Goal: Information Seeking & Learning: Learn about a topic

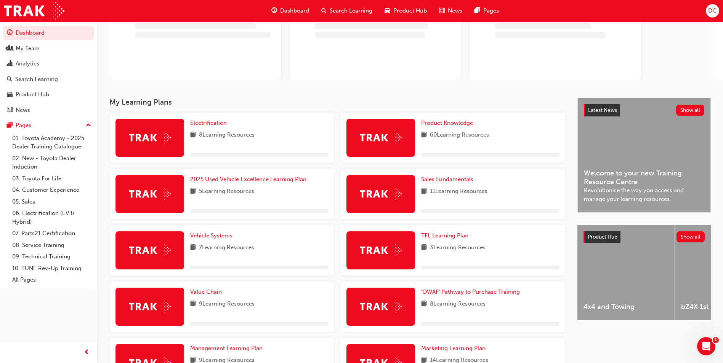
scroll to position [76, 0]
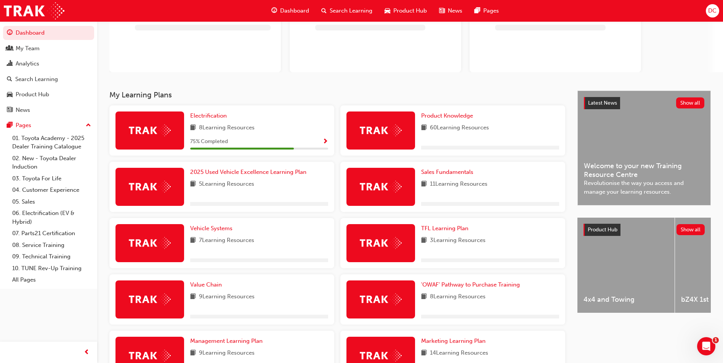
click at [155, 131] on img at bounding box center [150, 131] width 42 height 12
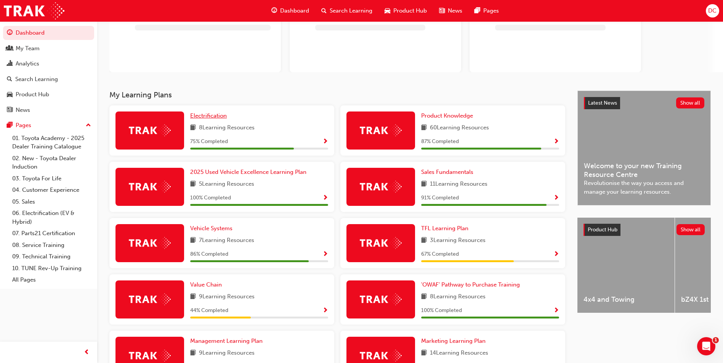
click at [206, 115] on span "Electrification" at bounding box center [208, 115] width 37 height 7
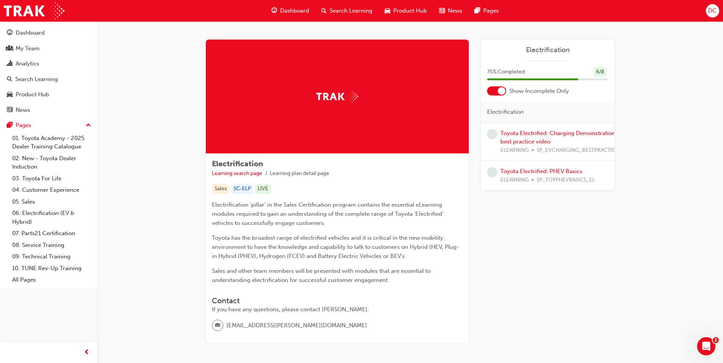
click at [501, 92] on div at bounding box center [502, 91] width 8 height 8
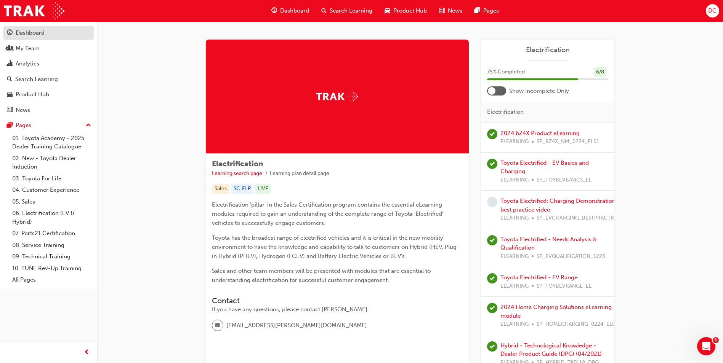
click at [23, 34] on div "Dashboard" at bounding box center [30, 33] width 29 height 9
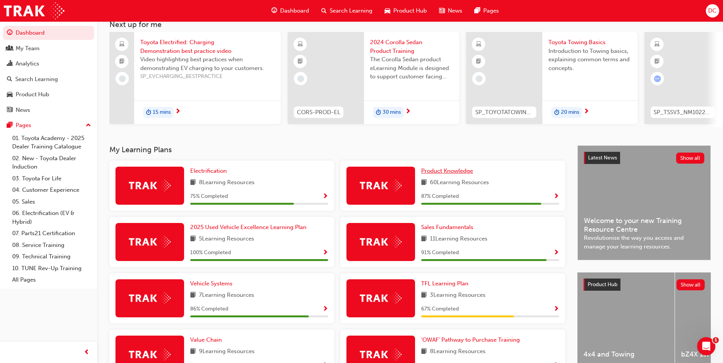
scroll to position [66, 0]
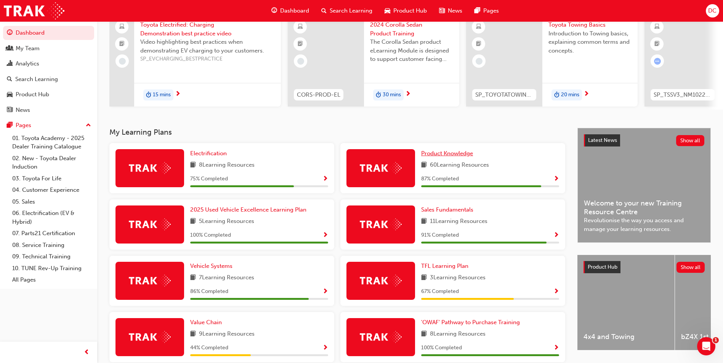
click at [439, 154] on span "Product Knowledge" at bounding box center [447, 153] width 52 height 7
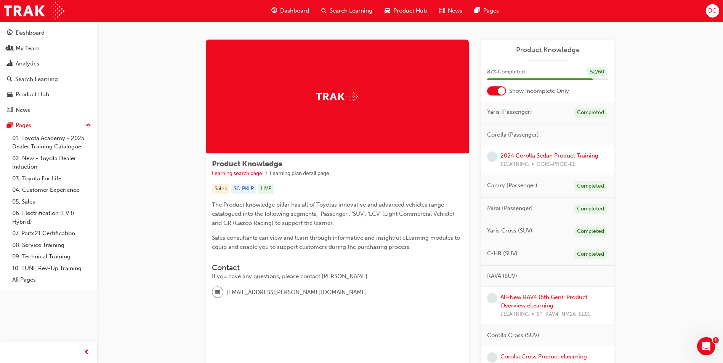
click at [493, 93] on div at bounding box center [496, 90] width 19 height 9
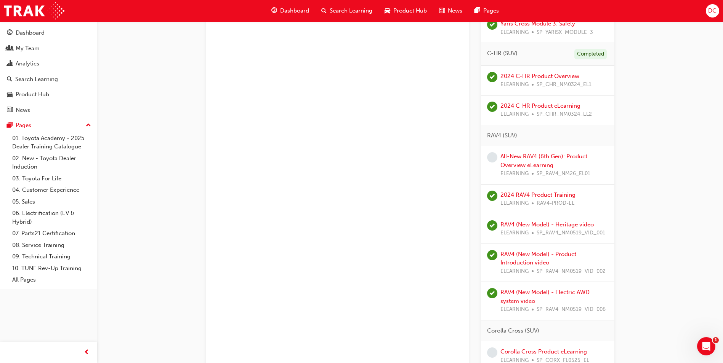
scroll to position [572, 0]
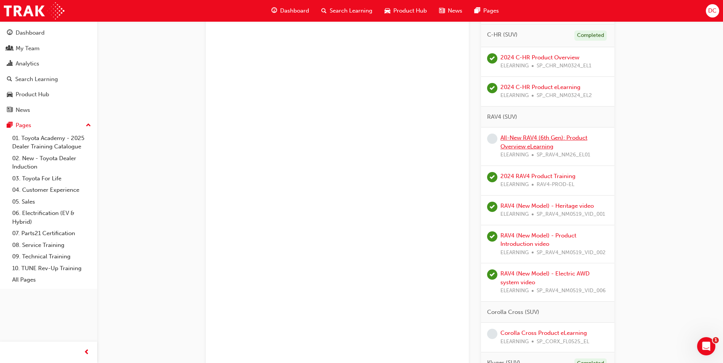
click at [527, 138] on link "All-New RAV4 (6th Gen): Product Overview eLearning" at bounding box center [543, 142] width 87 height 16
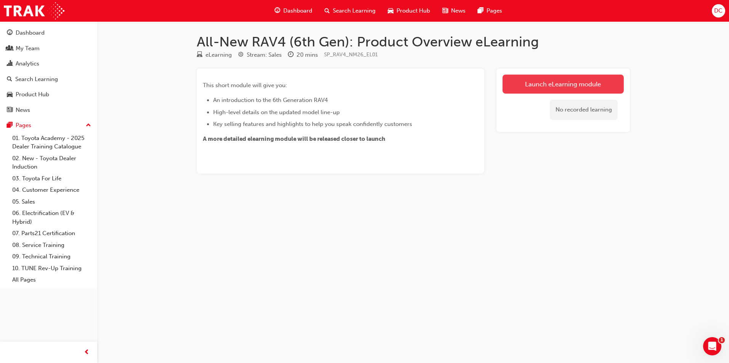
click at [574, 86] on link "Launch eLearning module" at bounding box center [562, 84] width 121 height 19
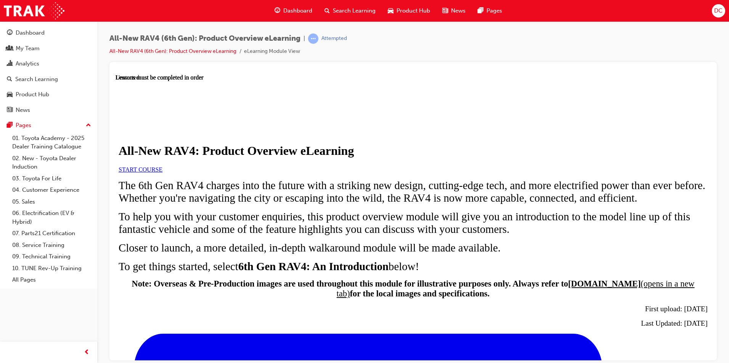
scroll to position [114, 0]
click at [162, 166] on span "START COURSE" at bounding box center [140, 169] width 44 height 6
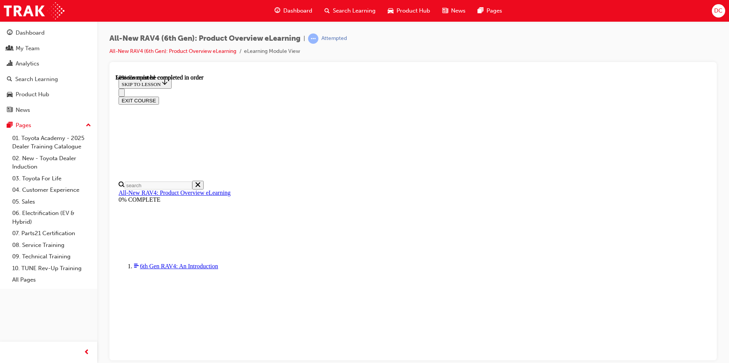
scroll to position [712, 0]
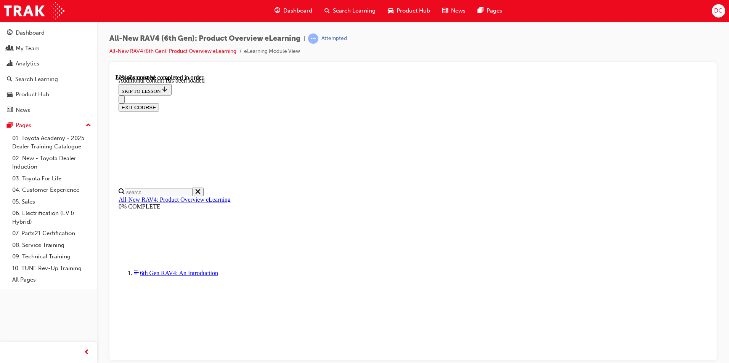
scroll to position [970, 0]
drag, startPoint x: 458, startPoint y: 305, endPoint x: 615, endPoint y: 311, distance: 157.5
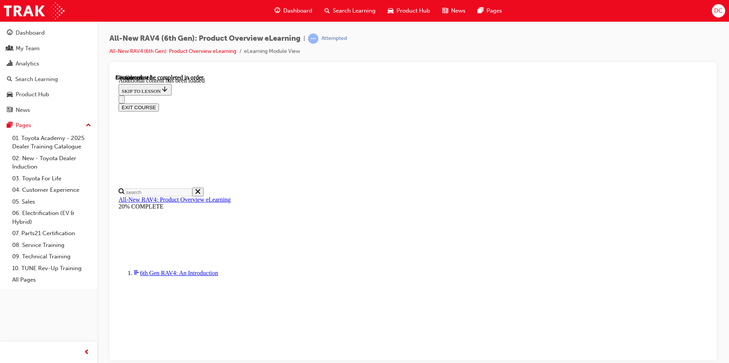
scroll to position [26, 0]
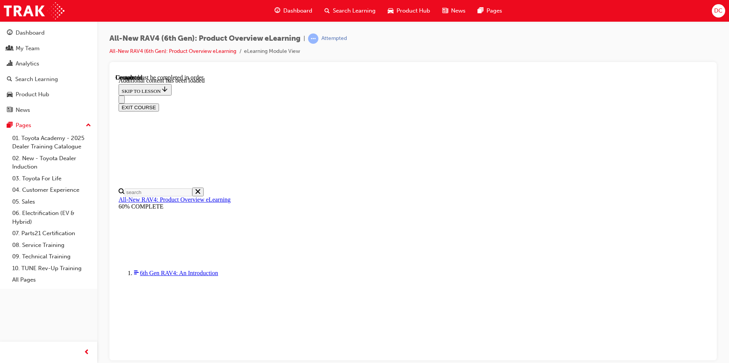
scroll to position [26, 0]
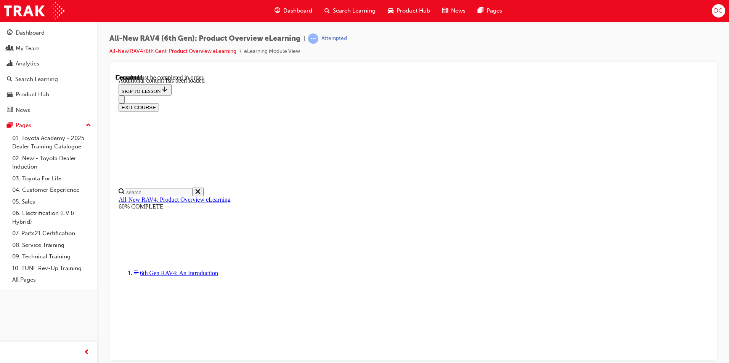
radio input "true"
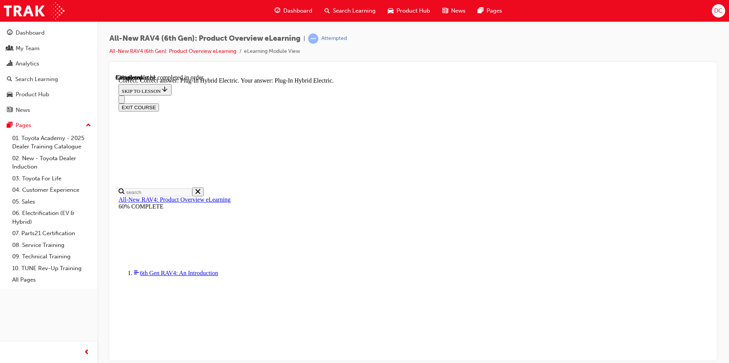
radio input "true"
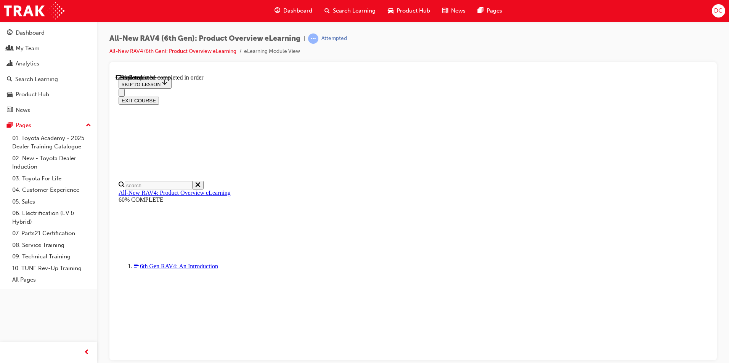
scroll to position [191, 0]
checkbox input "true"
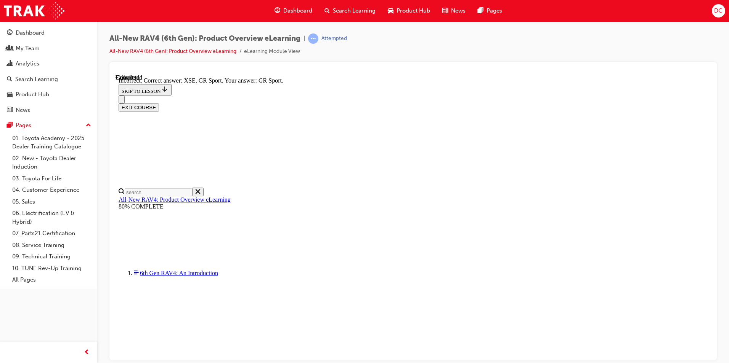
scroll to position [282, 0]
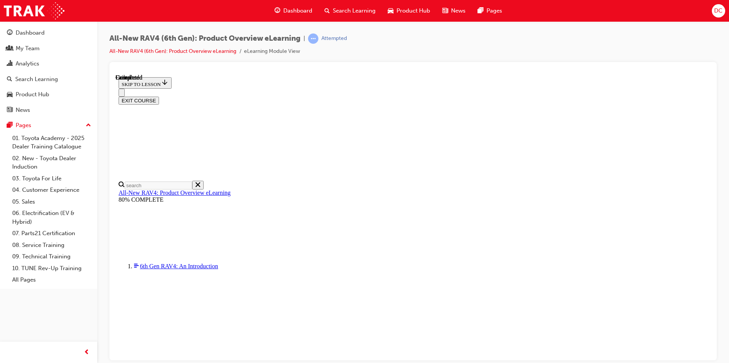
scroll to position [133, 0]
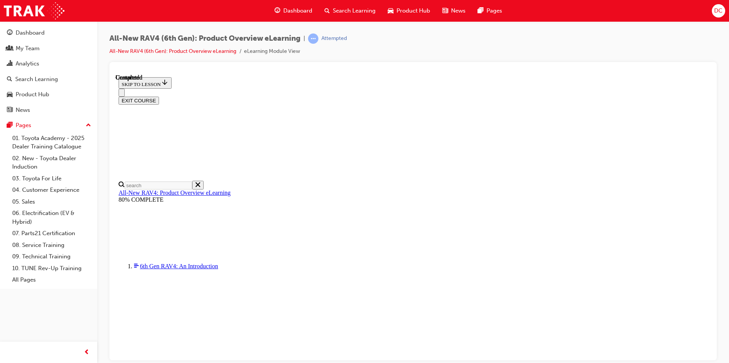
radio input "true"
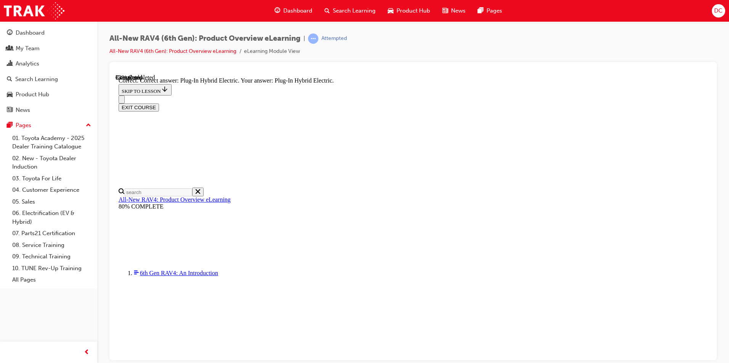
scroll to position [226, 0]
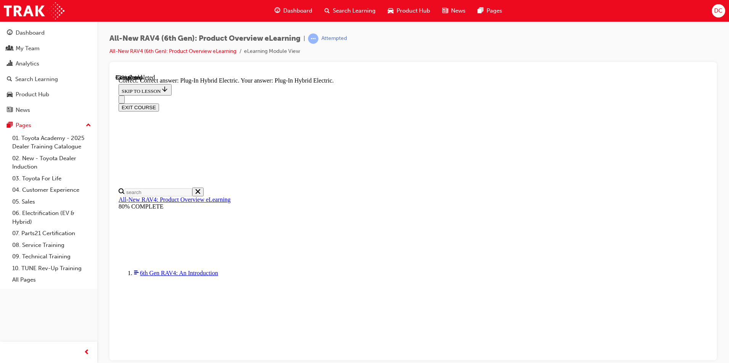
radio input "true"
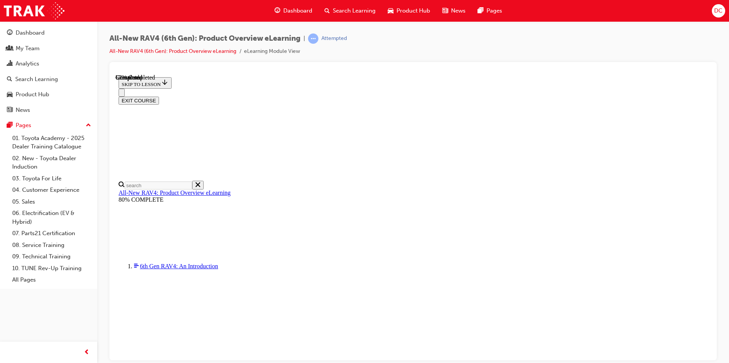
scroll to position [236, 0]
checkbox input "true"
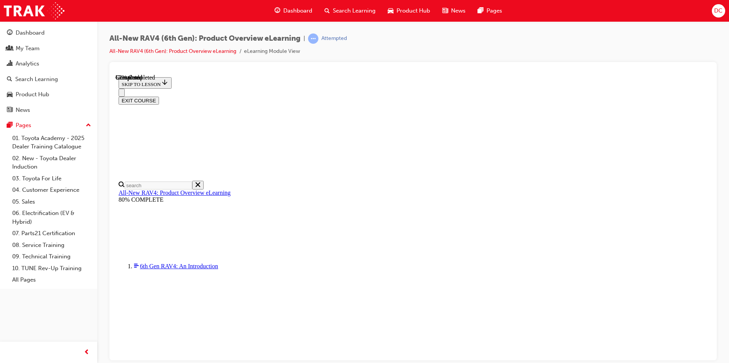
checkbox input "true"
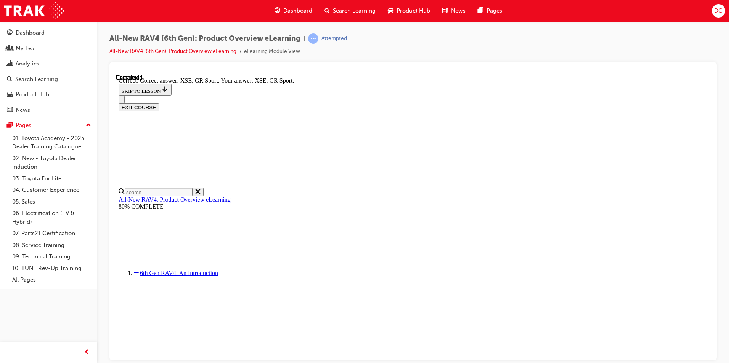
scroll to position [282, 0]
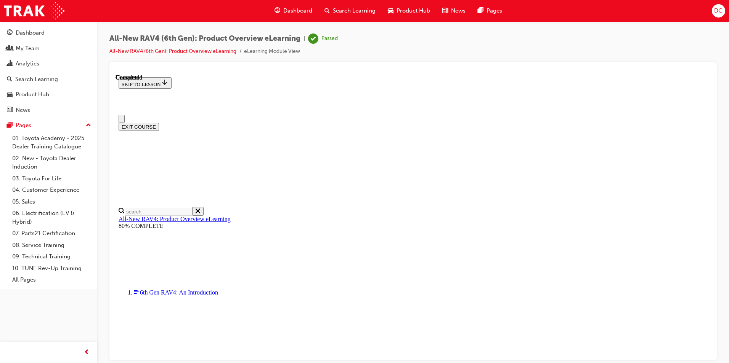
scroll to position [133, 0]
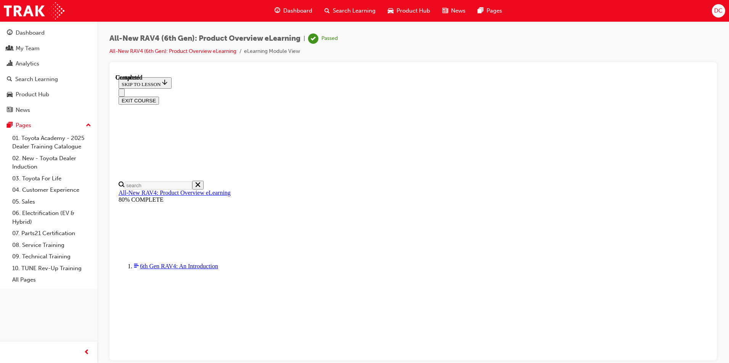
click at [159, 96] on button "EXIT COURSE" at bounding box center [138, 100] width 40 height 8
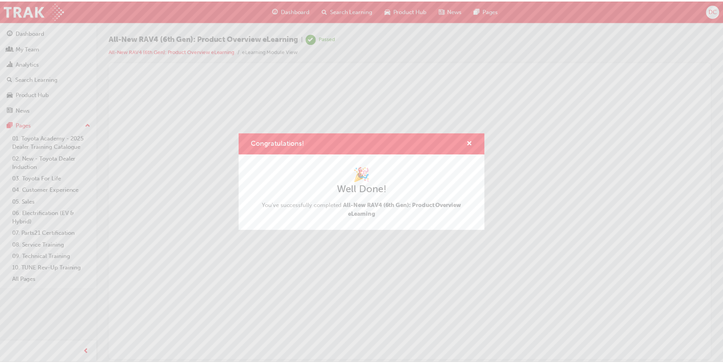
scroll to position [0, 0]
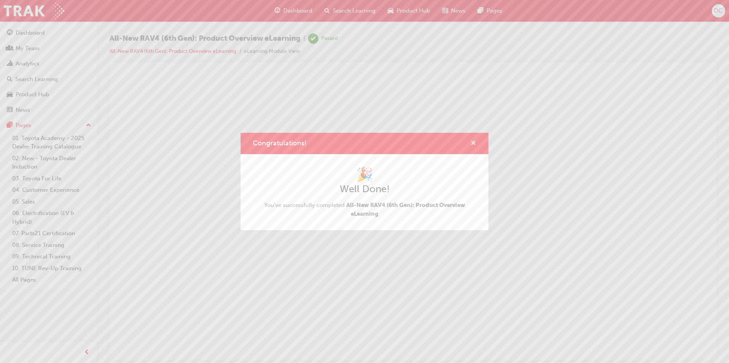
click at [475, 141] on span "cross-icon" at bounding box center [473, 144] width 6 height 7
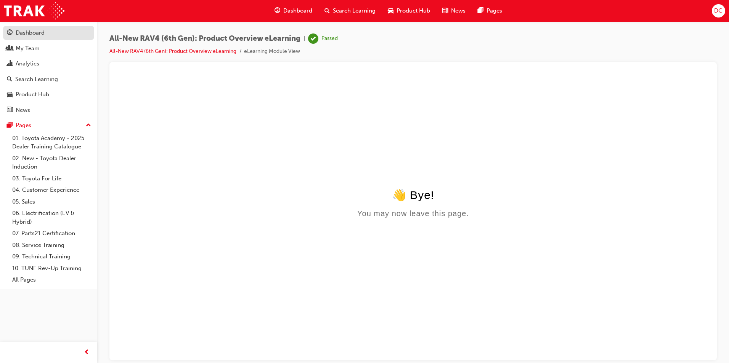
click at [29, 34] on div "Dashboard" at bounding box center [30, 33] width 29 height 9
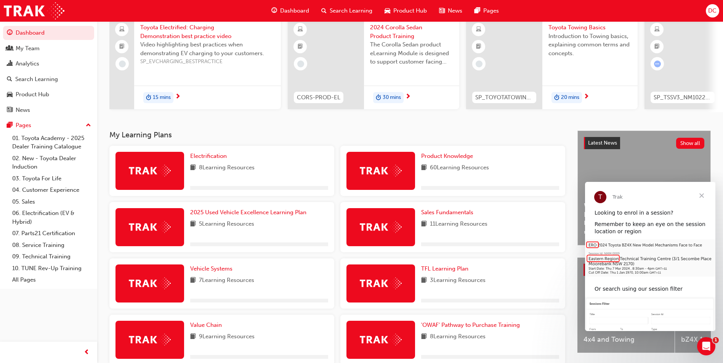
scroll to position [114, 0]
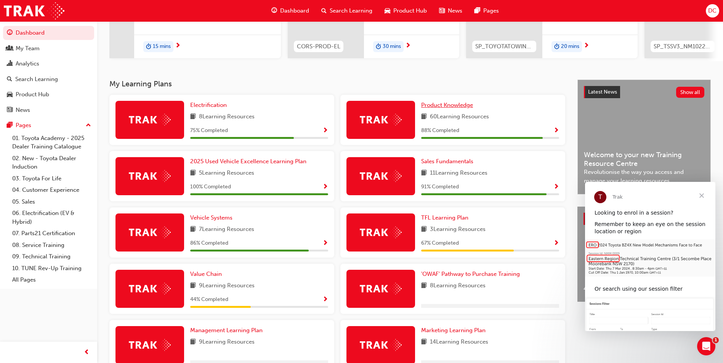
click at [434, 108] on span "Product Knowledge" at bounding box center [447, 105] width 52 height 7
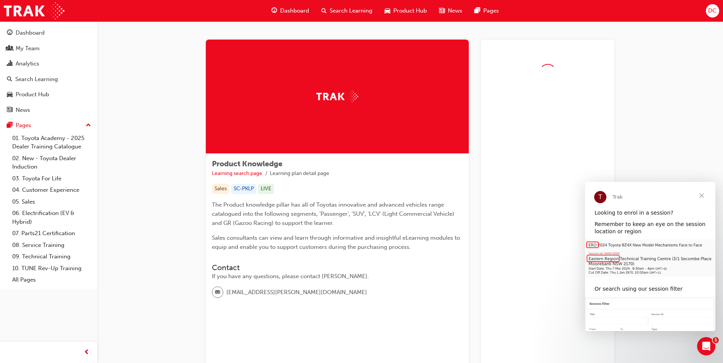
click at [701, 196] on span "Close" at bounding box center [701, 195] width 27 height 27
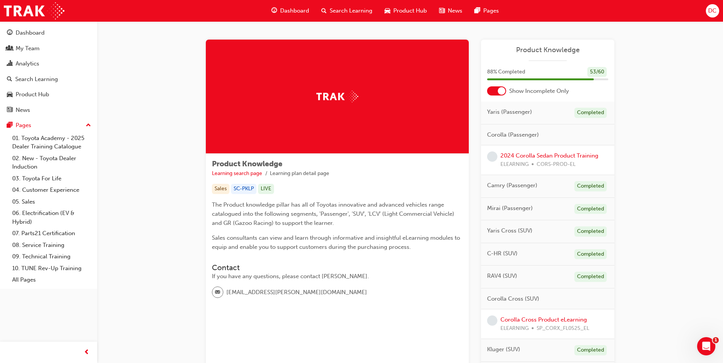
click at [504, 94] on div at bounding box center [502, 91] width 8 height 8
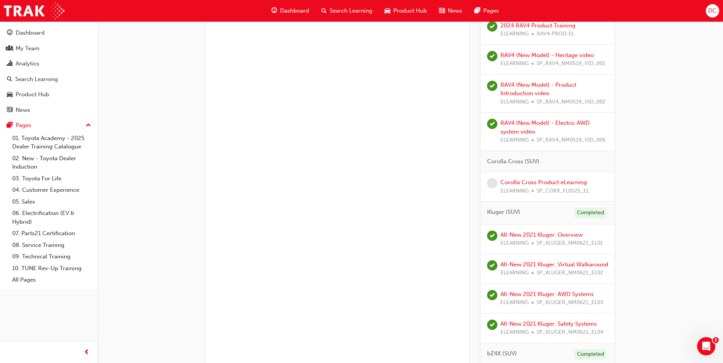
scroll to position [762, 0]
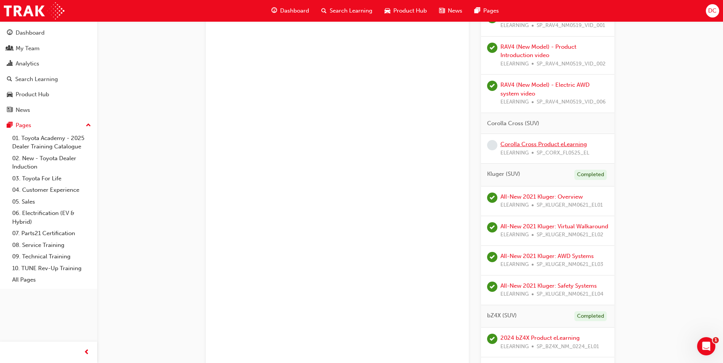
click at [528, 143] on link "Corolla Cross Product eLearning" at bounding box center [543, 144] width 86 height 7
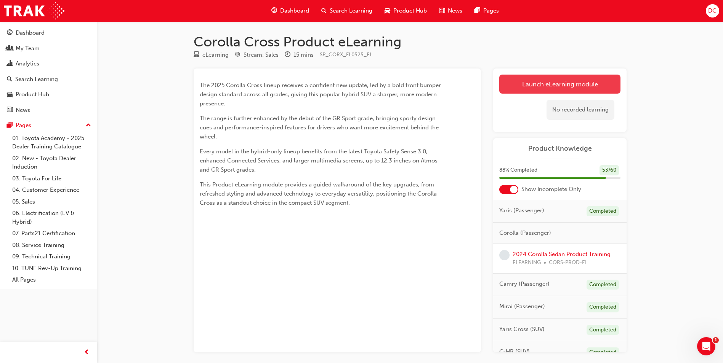
click at [546, 86] on link "Launch eLearning module" at bounding box center [559, 84] width 121 height 19
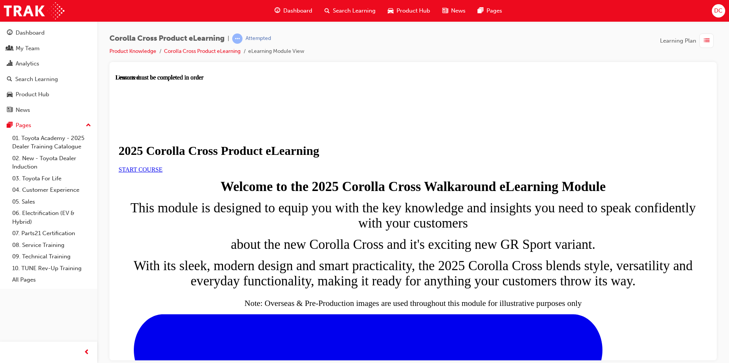
scroll to position [76, 0]
click at [162, 166] on span "START COURSE" at bounding box center [140, 169] width 44 height 6
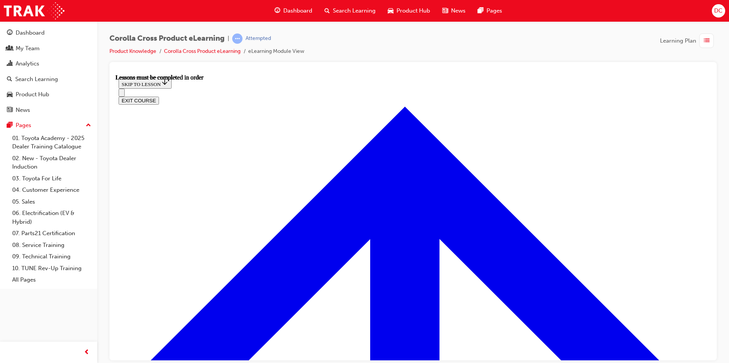
scroll to position [421, 0]
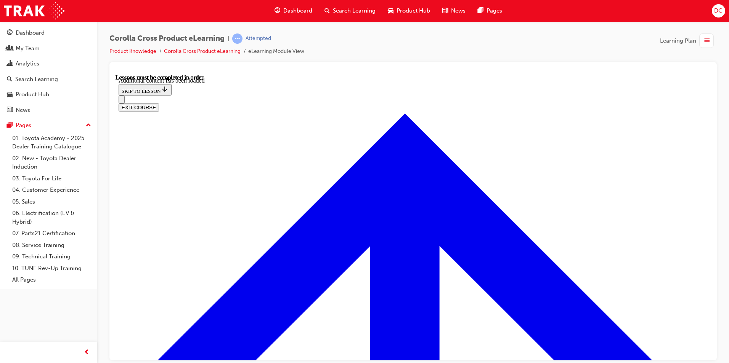
scroll to position [1266, 0]
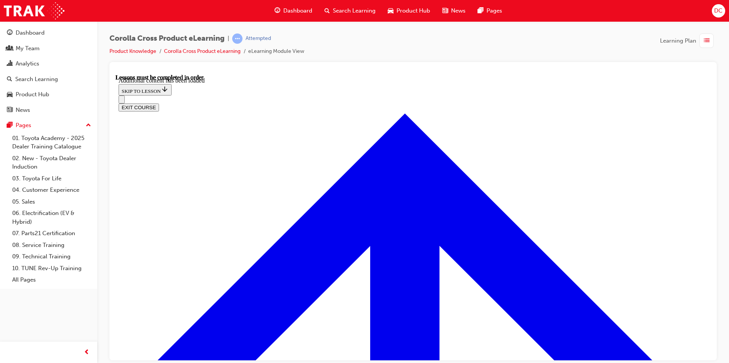
radio input "true"
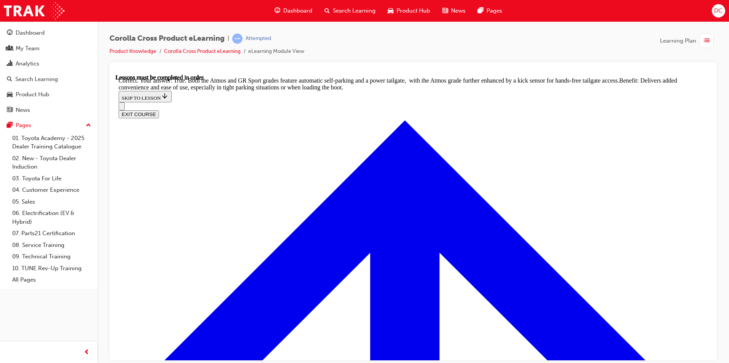
scroll to position [1654, 0]
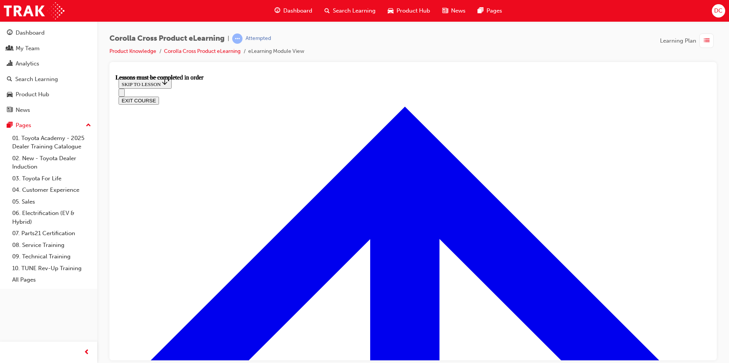
scroll to position [674, 0]
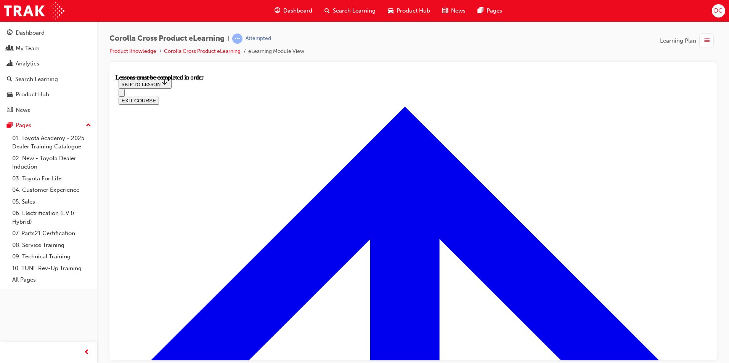
scroll to position [551, 0]
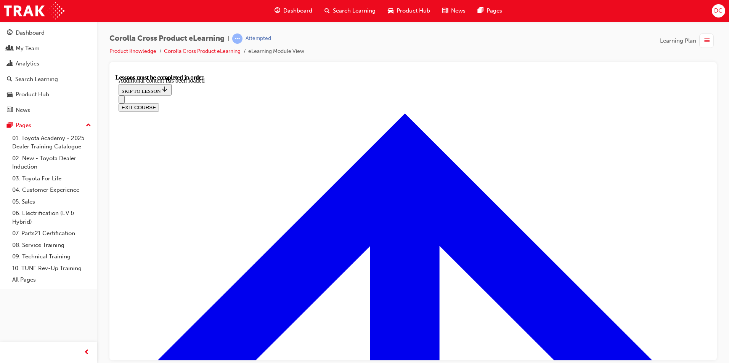
scroll to position [1092, 0]
radio input "true"
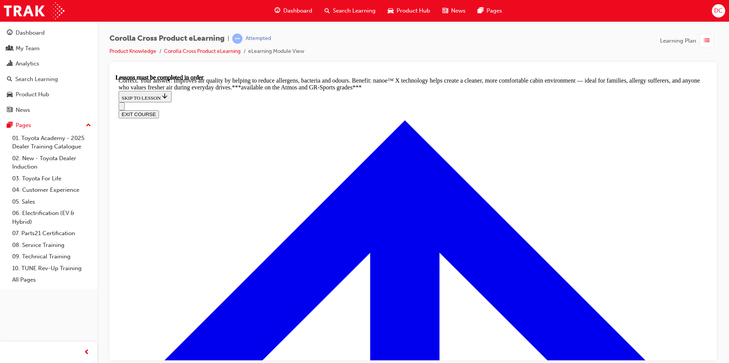
scroll to position [1511, 0]
radio input "true"
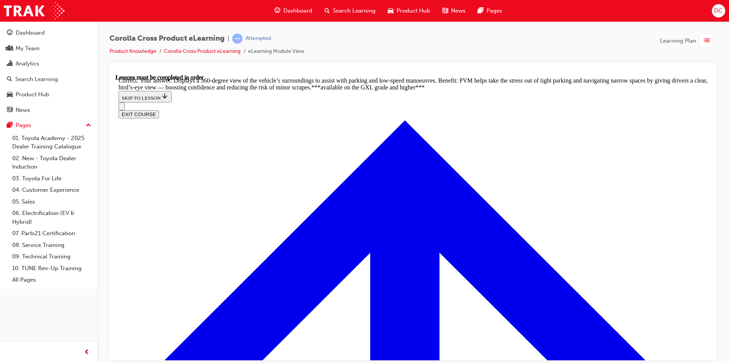
scroll to position [1695, 0]
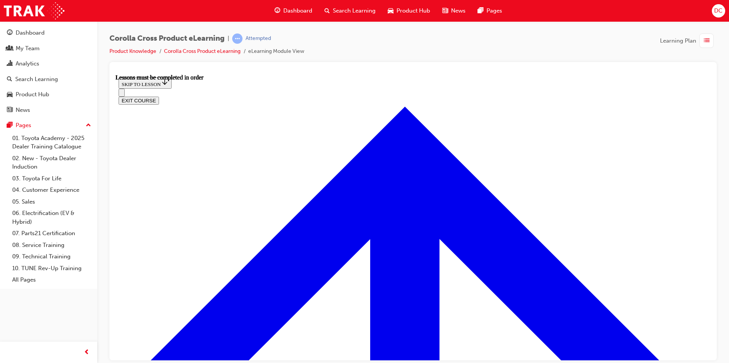
scroll to position [674, 0]
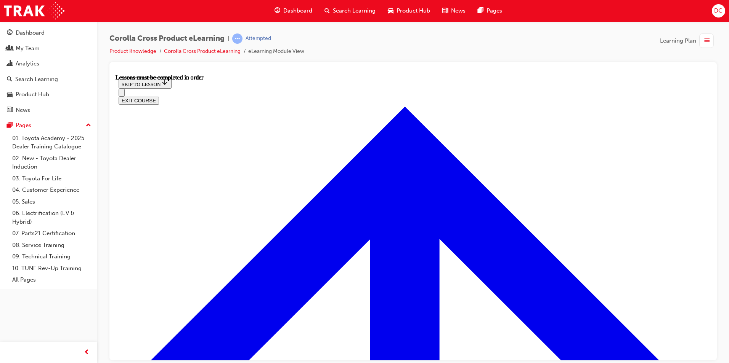
scroll to position [904, 0]
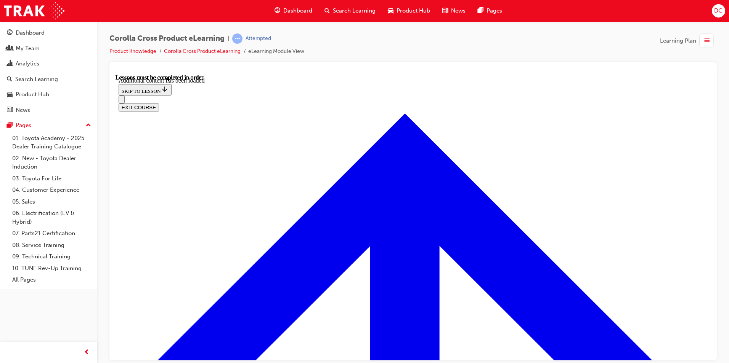
scroll to position [1186, 0]
radio input "true"
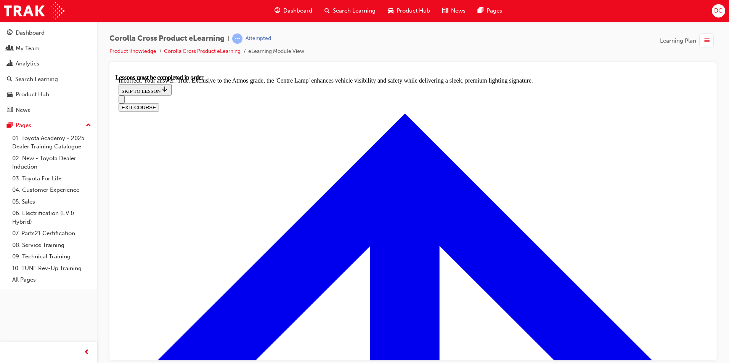
scroll to position [1308, 0]
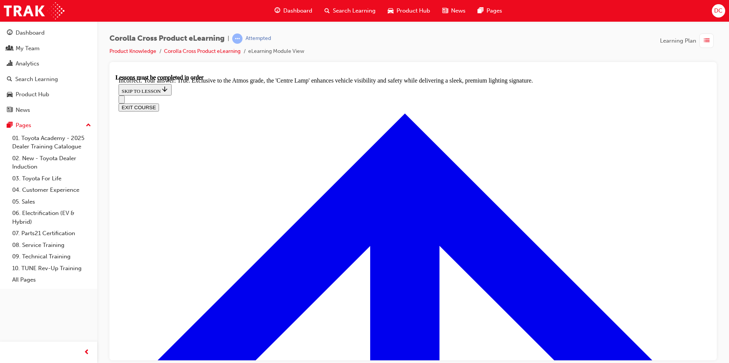
radio input "true"
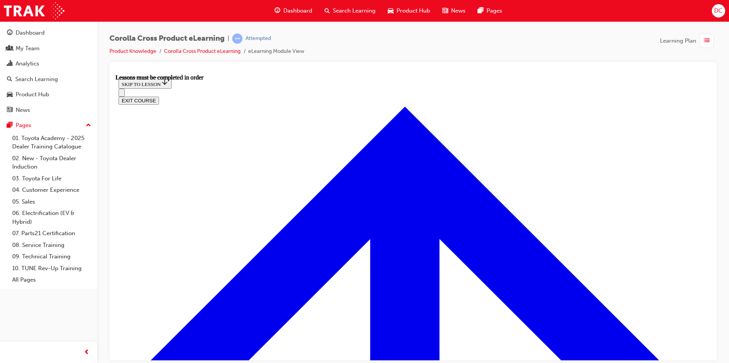
scroll to position [636, 0]
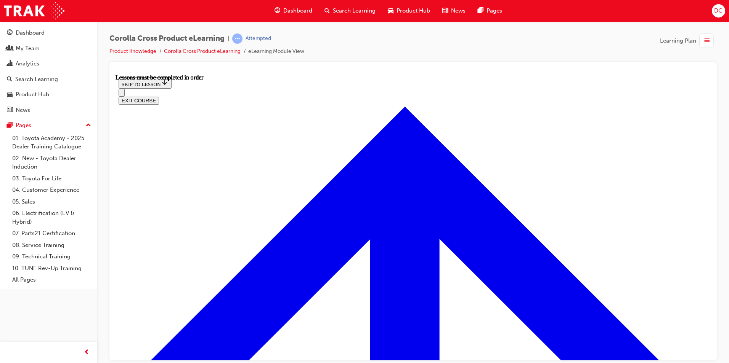
scroll to position [613, 0]
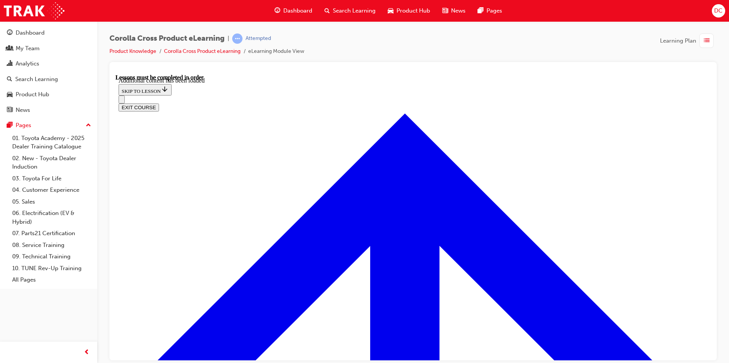
scroll to position [929, 0]
radio input "true"
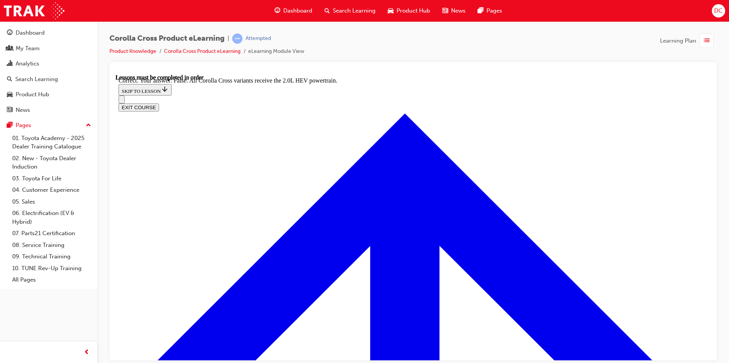
scroll to position [1052, 0]
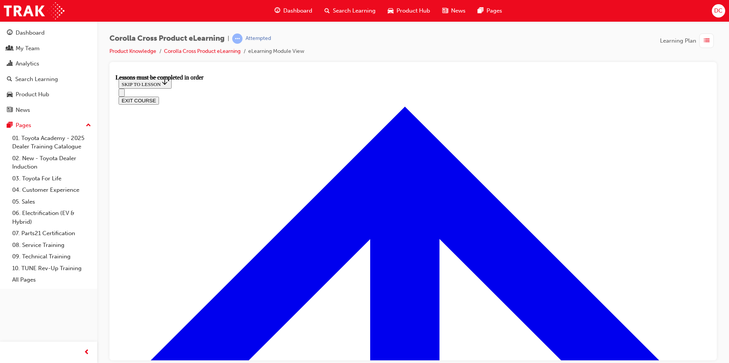
scroll to position [598, 0]
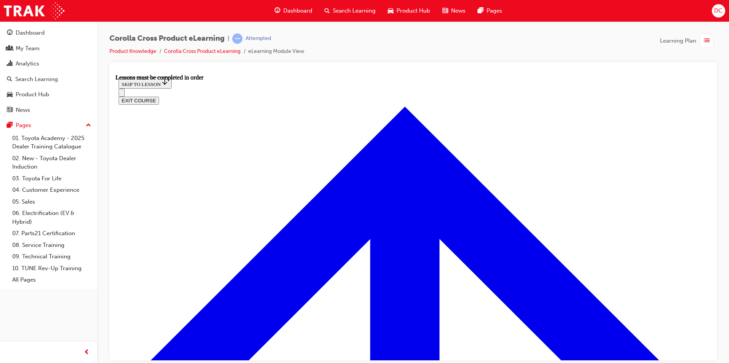
scroll to position [744, 0]
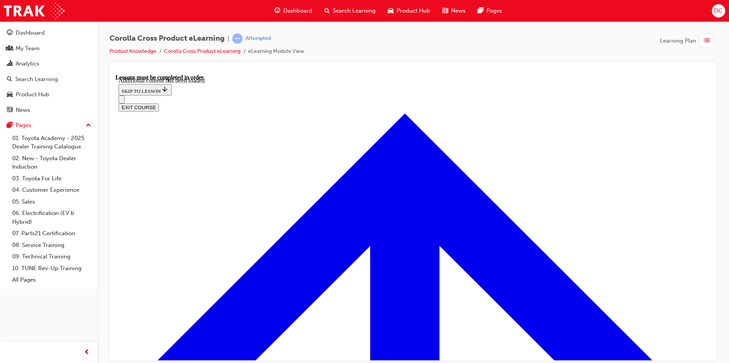
scroll to position [948, 0]
radio input "true"
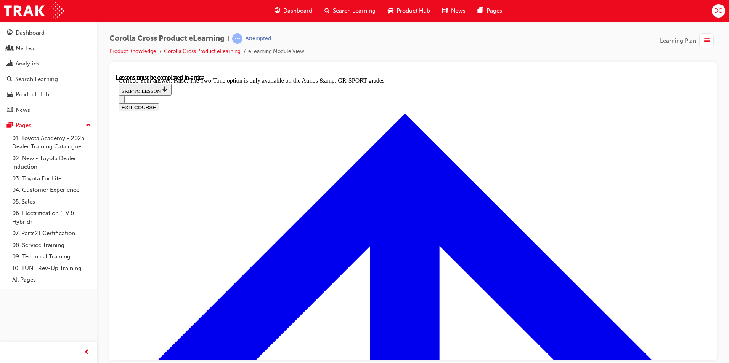
scroll to position [1070, 0]
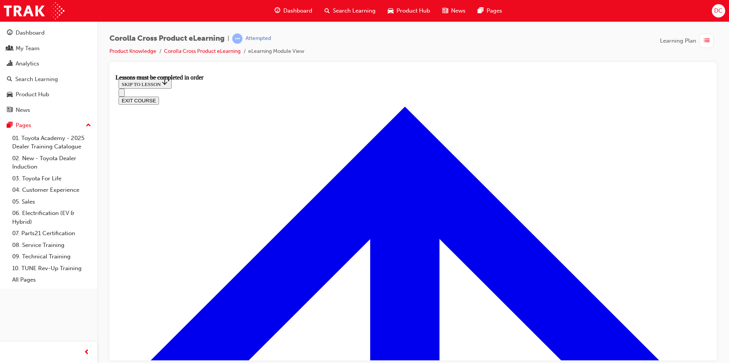
scroll to position [648, 0]
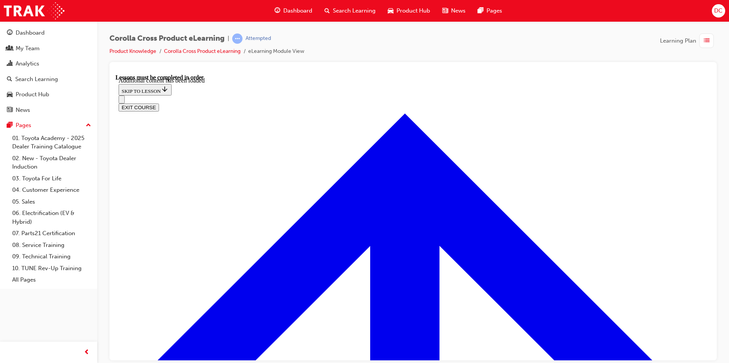
scroll to position [1214, 0]
radio input "true"
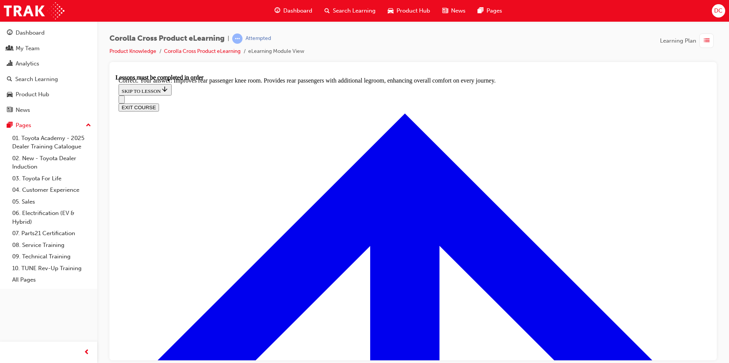
scroll to position [1405, 0]
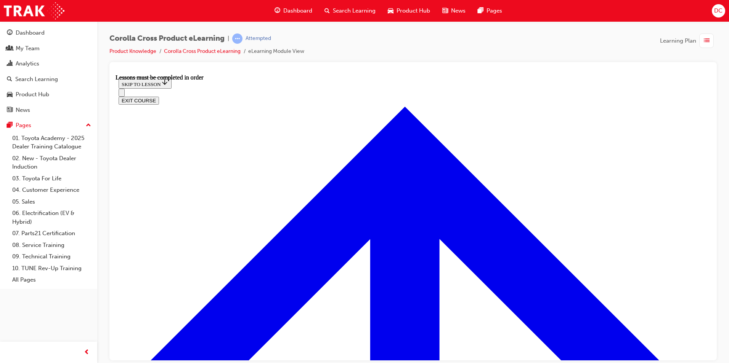
scroll to position [636, 0]
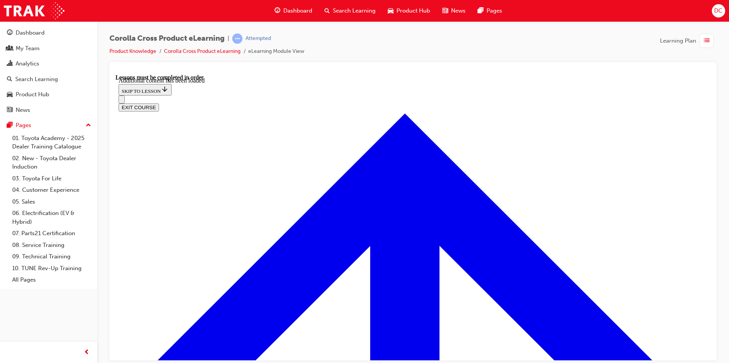
scroll to position [1095, 0]
radio input "true"
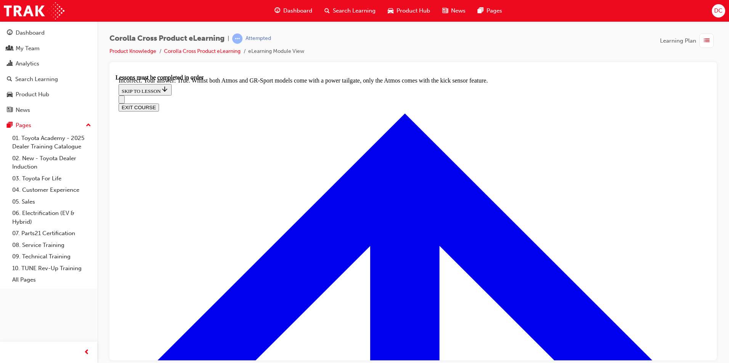
scroll to position [1204, 0]
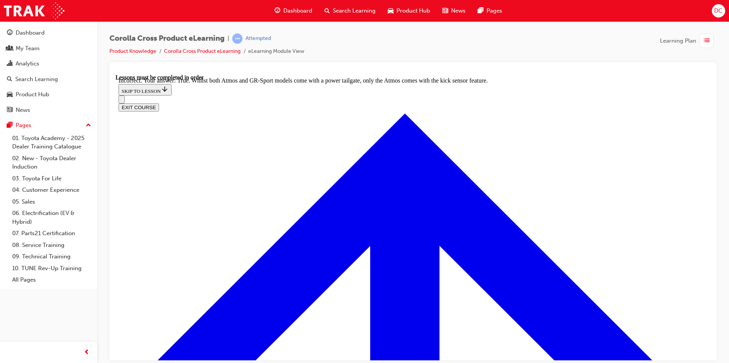
radio input "true"
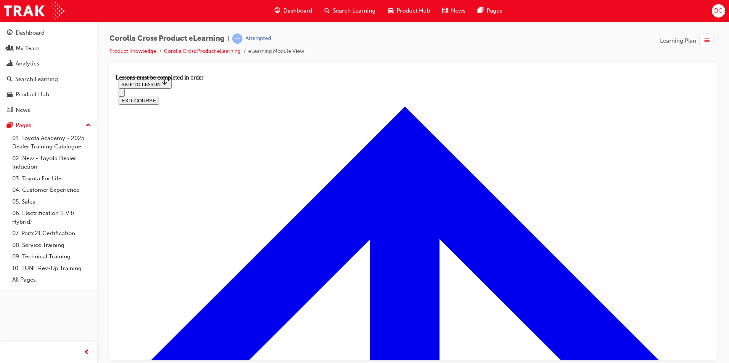
scroll to position [865, 0]
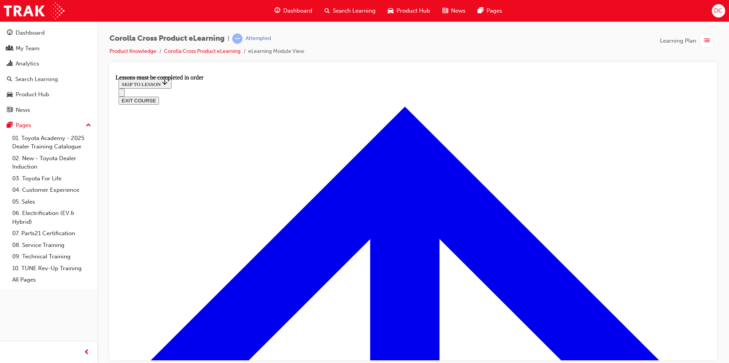
click at [357, 74] on iframe at bounding box center [412, 217] width 595 height 287
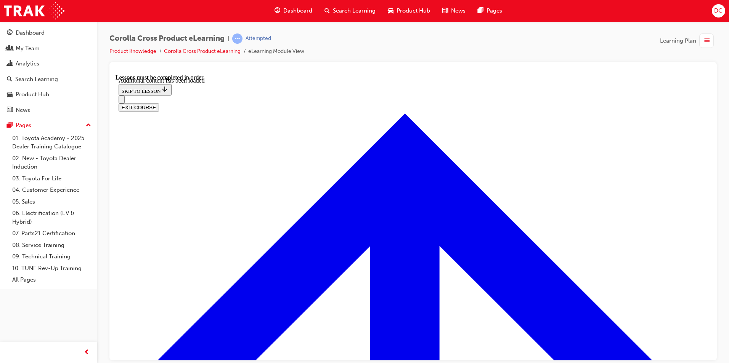
scroll to position [1904, 0]
checkbox input "true"
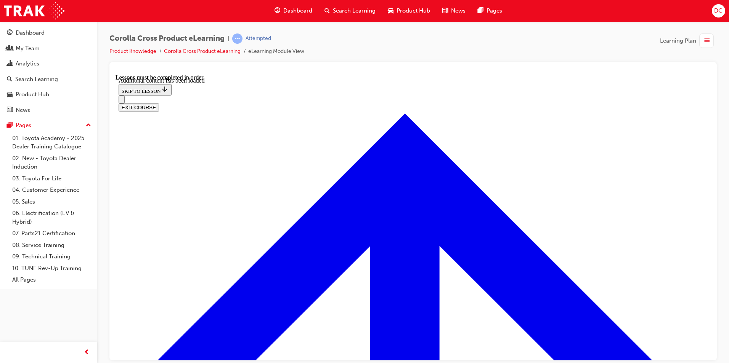
checkbox input "true"
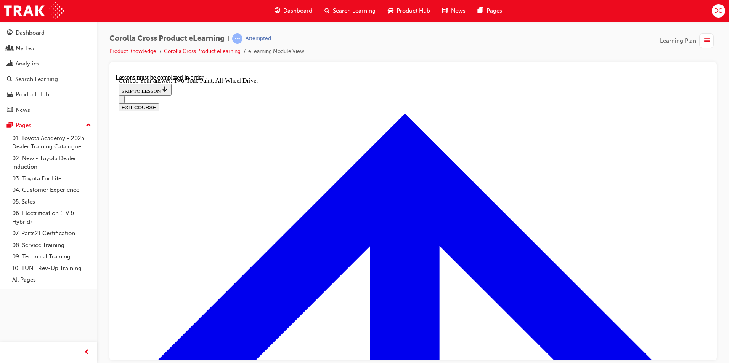
radio input "true"
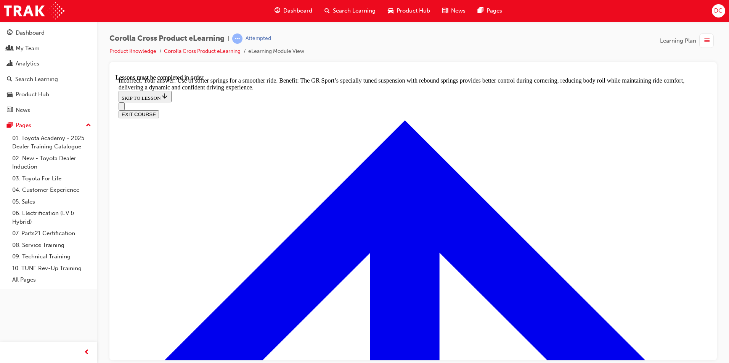
scroll to position [2325, 0]
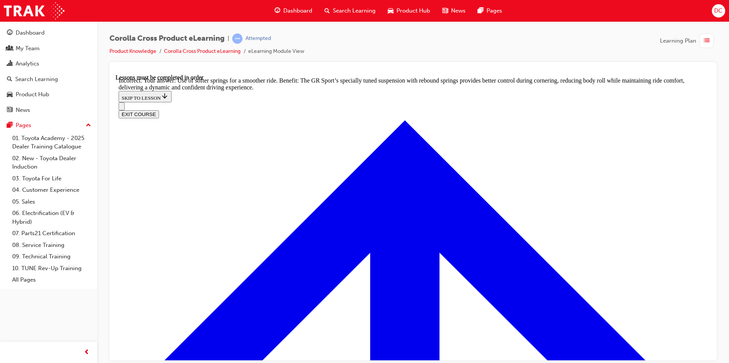
radio input "true"
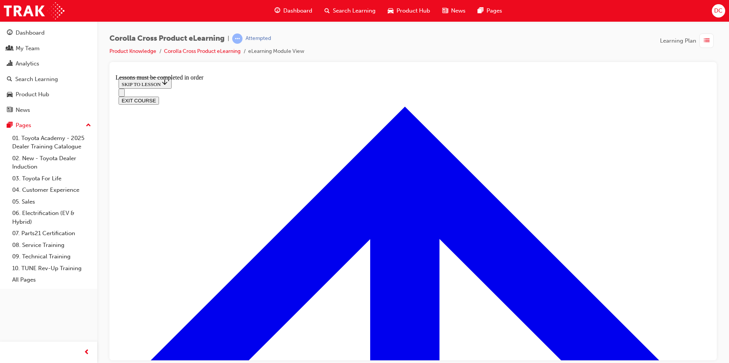
scroll to position [835, 0]
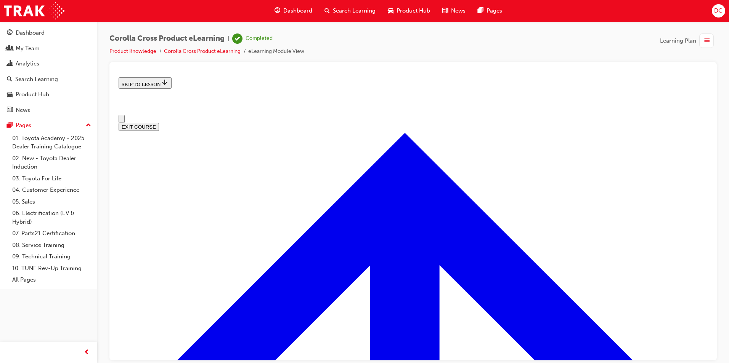
click at [159, 123] on button "EXIT COURSE" at bounding box center [138, 127] width 40 height 8
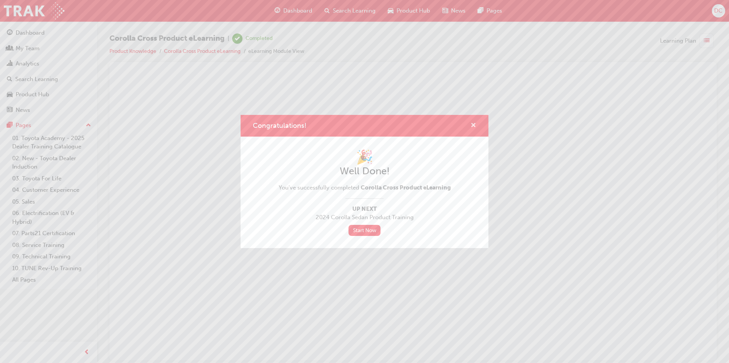
click at [473, 123] on span "cross-icon" at bounding box center [473, 126] width 6 height 7
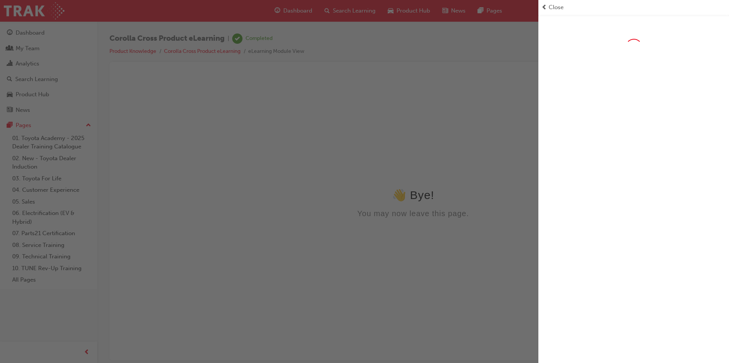
click at [264, 106] on div "button" at bounding box center [269, 181] width 538 height 363
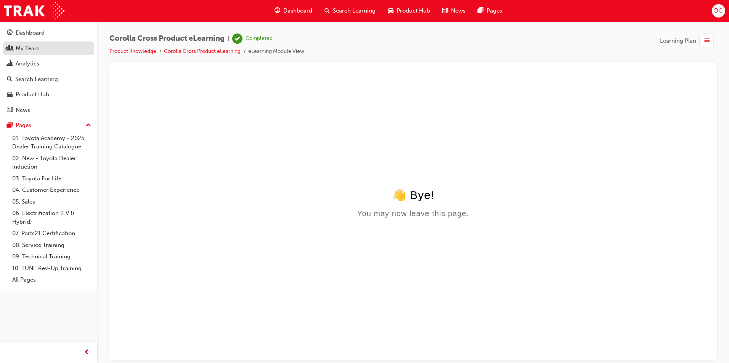
click at [29, 51] on div "My Team" at bounding box center [28, 48] width 24 height 9
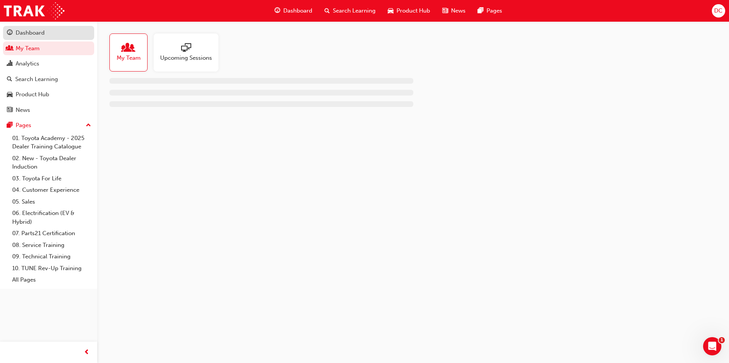
click at [29, 33] on div "Dashboard" at bounding box center [30, 33] width 29 height 9
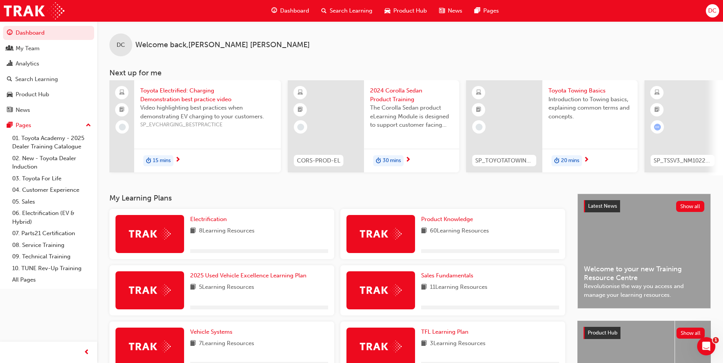
click at [448, 227] on div "Product Knowledge 60 Learning Resources" at bounding box center [490, 234] width 138 height 38
click at [448, 223] on span "Product Knowledge" at bounding box center [447, 219] width 52 height 7
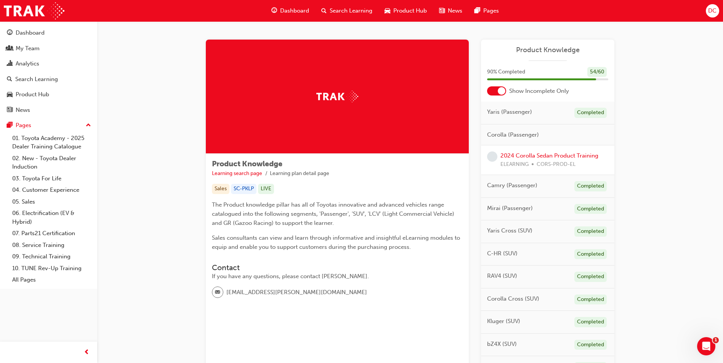
click at [501, 88] on div at bounding box center [502, 91] width 8 height 8
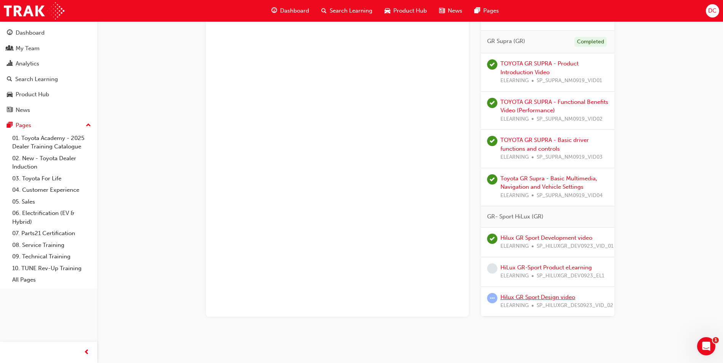
scroll to position [2321, 0]
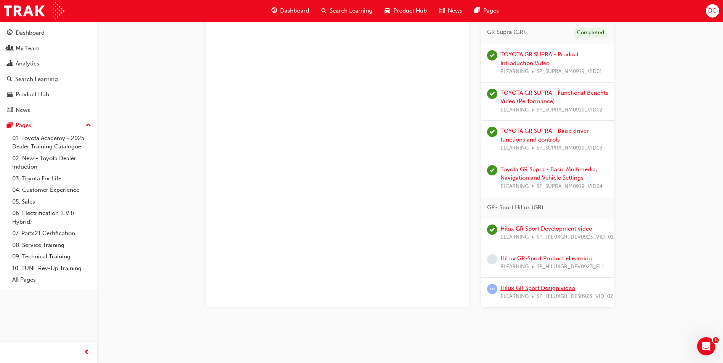
click at [546, 285] on link "Hilux GR Sport Design video" at bounding box center [537, 288] width 75 height 7
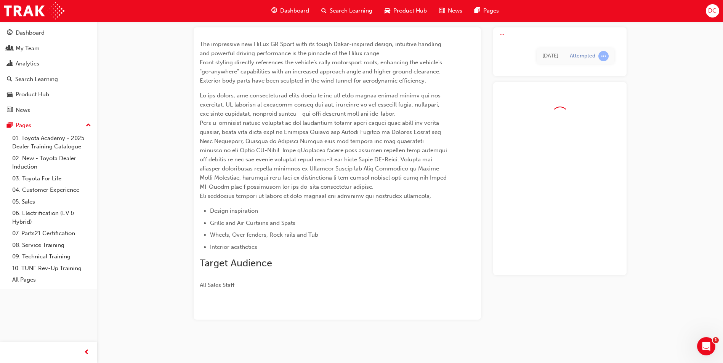
scroll to position [41, 0]
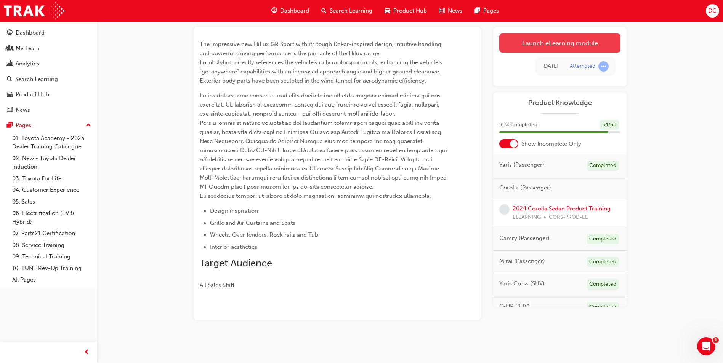
click at [551, 42] on link "Launch eLearning module" at bounding box center [559, 43] width 121 height 19
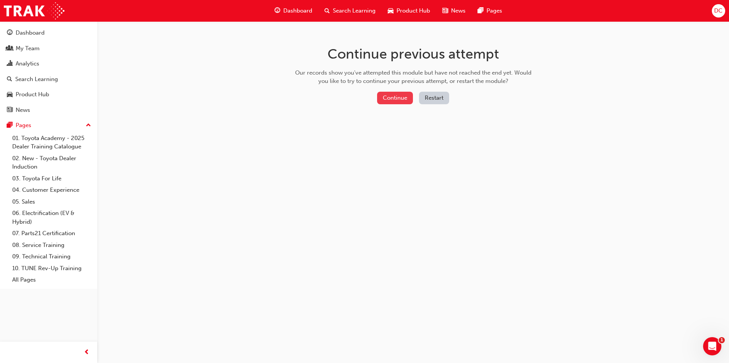
click at [387, 98] on button "Continue" at bounding box center [395, 98] width 36 height 13
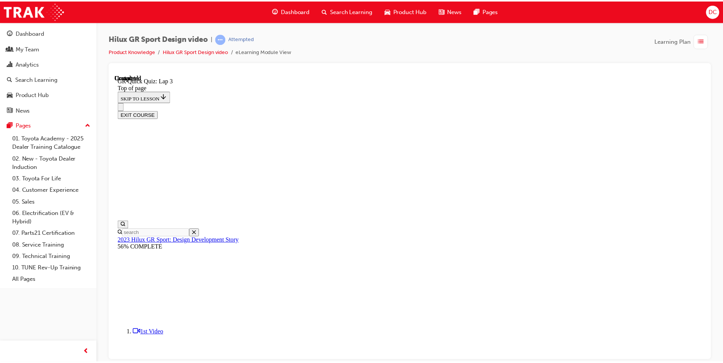
scroll to position [24, 0]
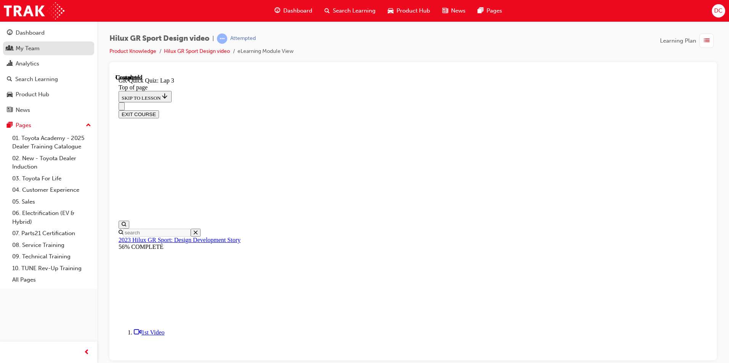
click at [40, 48] on div "My Team" at bounding box center [48, 49] width 83 height 10
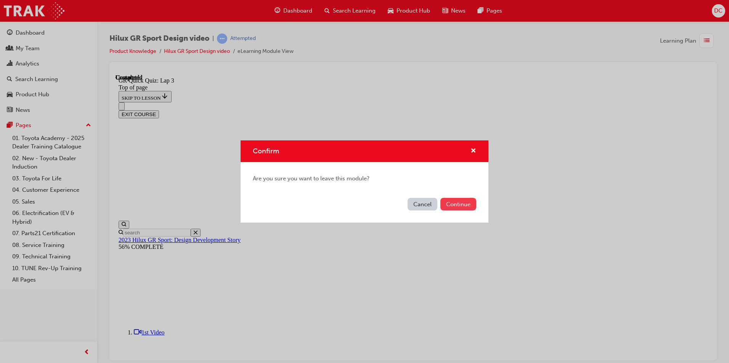
click at [467, 207] on button "Continue" at bounding box center [458, 204] width 36 height 13
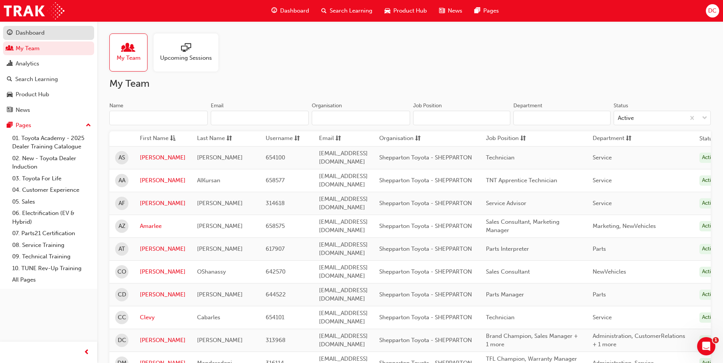
click at [27, 34] on div "Dashboard" at bounding box center [30, 33] width 29 height 9
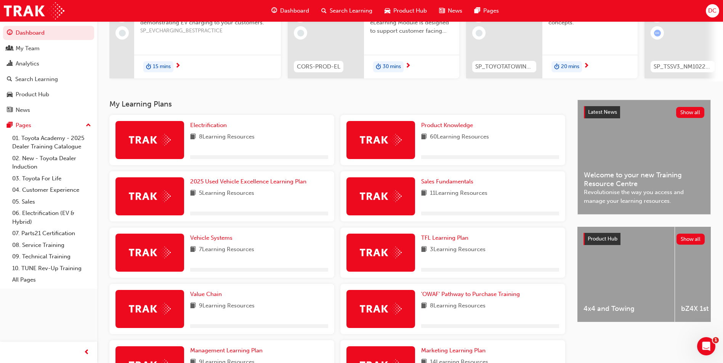
scroll to position [152, 0]
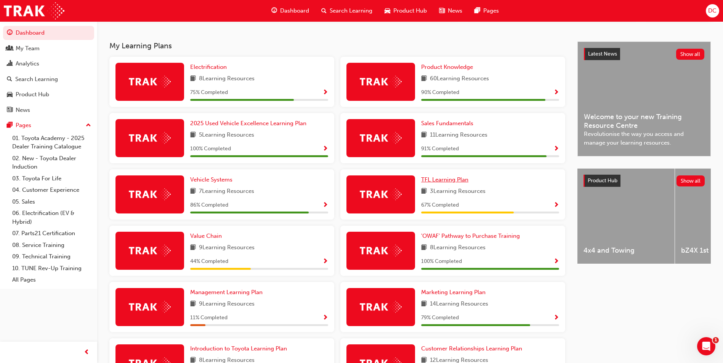
click at [443, 183] on span "TFL Learning Plan" at bounding box center [444, 179] width 47 height 7
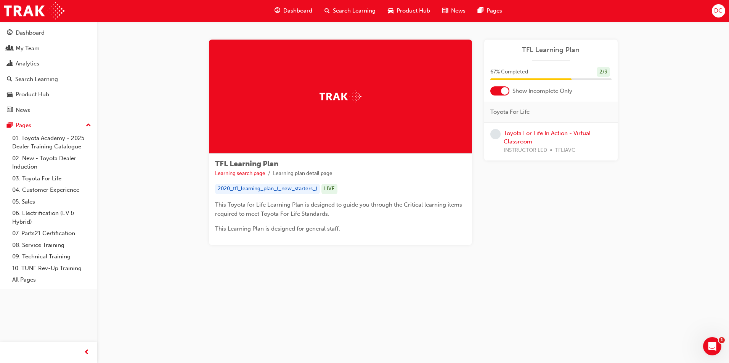
click at [501, 95] on div at bounding box center [499, 90] width 19 height 9
click at [499, 92] on div at bounding box center [499, 90] width 19 height 9
click at [27, 33] on div "Dashboard" at bounding box center [30, 33] width 29 height 9
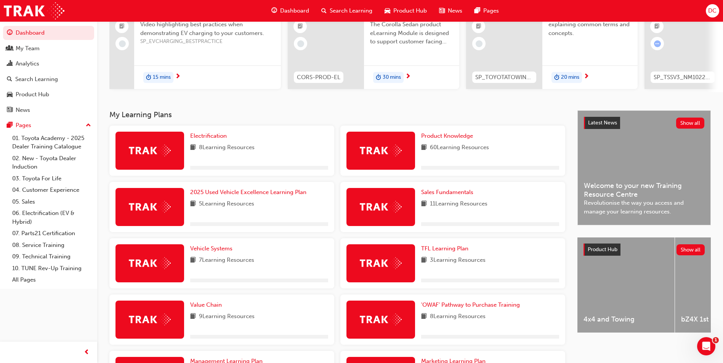
scroll to position [114, 0]
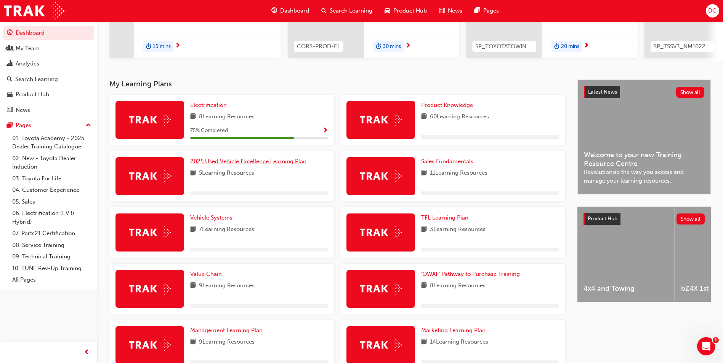
click at [251, 165] on span "2025 Used Vehicle Excellence Learning Plan" at bounding box center [248, 161] width 116 height 7
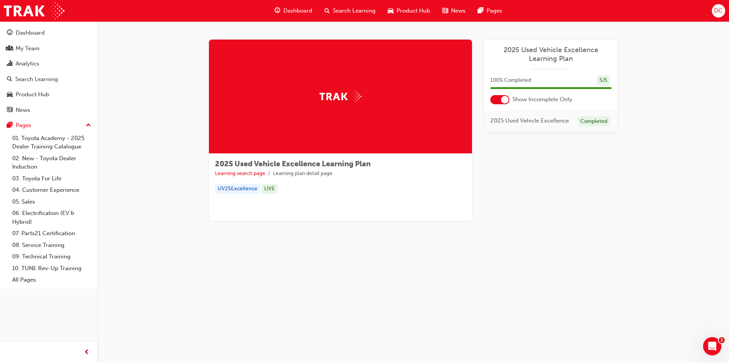
click at [506, 103] on div at bounding box center [505, 100] width 8 height 8
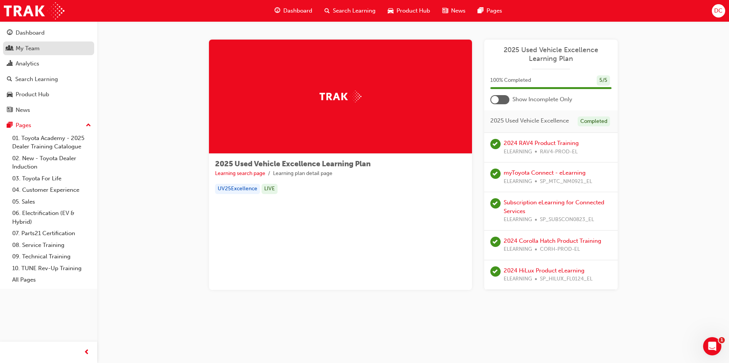
click at [25, 46] on div "My Team" at bounding box center [28, 48] width 24 height 9
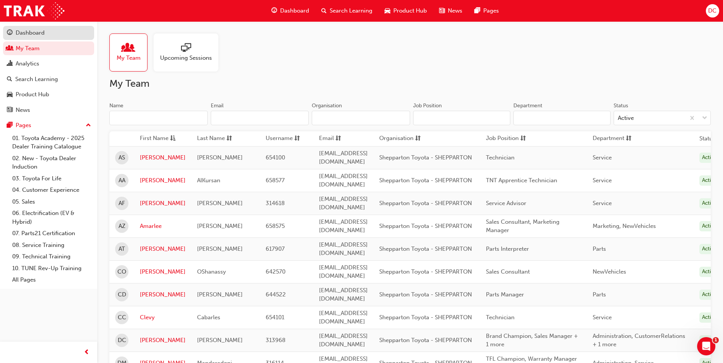
click at [32, 33] on div "Dashboard" at bounding box center [30, 33] width 29 height 9
